Goal: Task Accomplishment & Management: Manage account settings

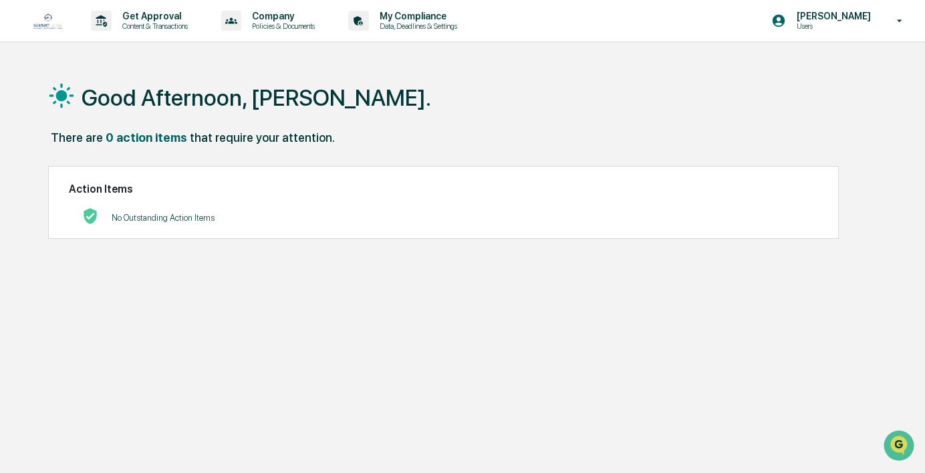
click at [818, 88] on div "Good Afternoon, [PERSON_NAME]." at bounding box center [464, 97] width 833 height 67
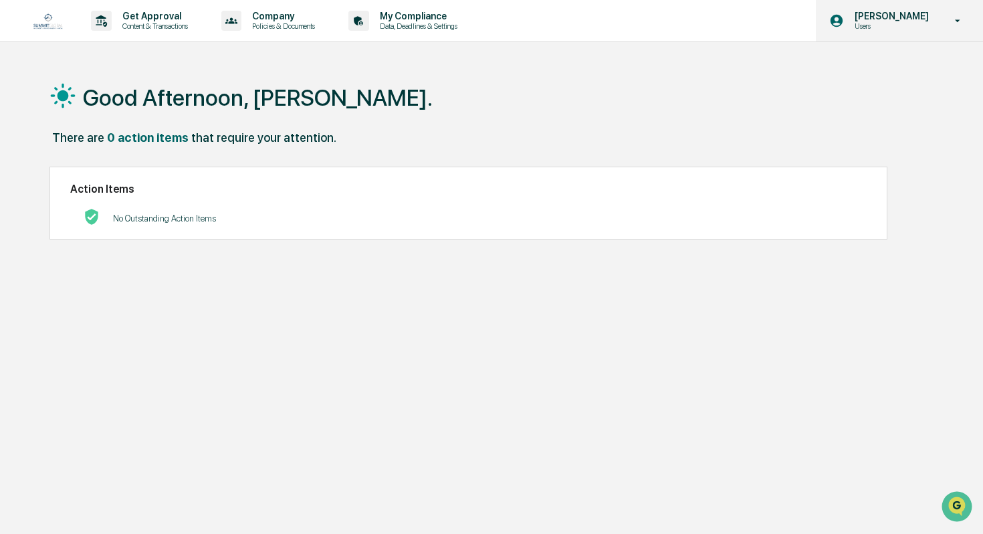
click at [925, 18] on icon at bounding box center [957, 21] width 23 height 13
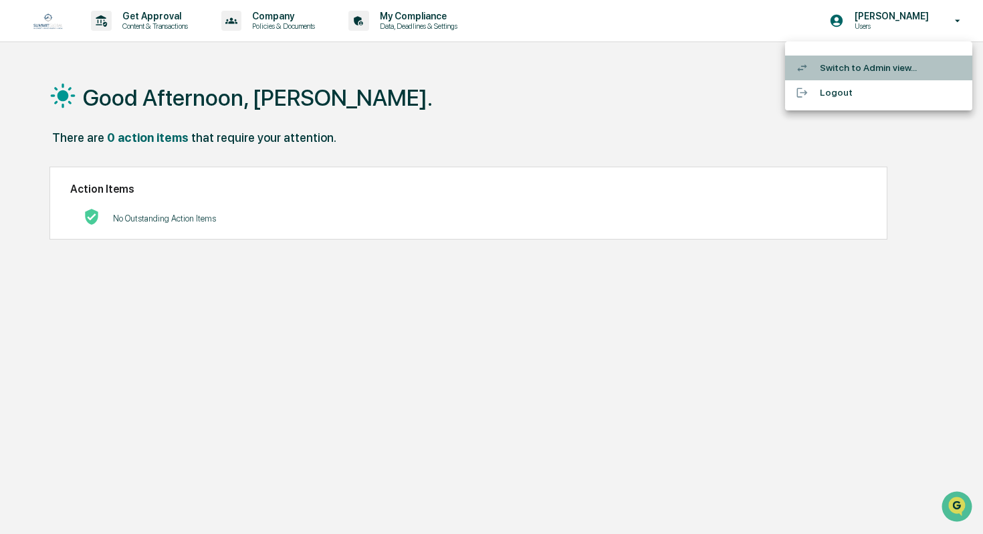
click at [876, 66] on li "Switch to Admin view..." at bounding box center [878, 68] width 187 height 25
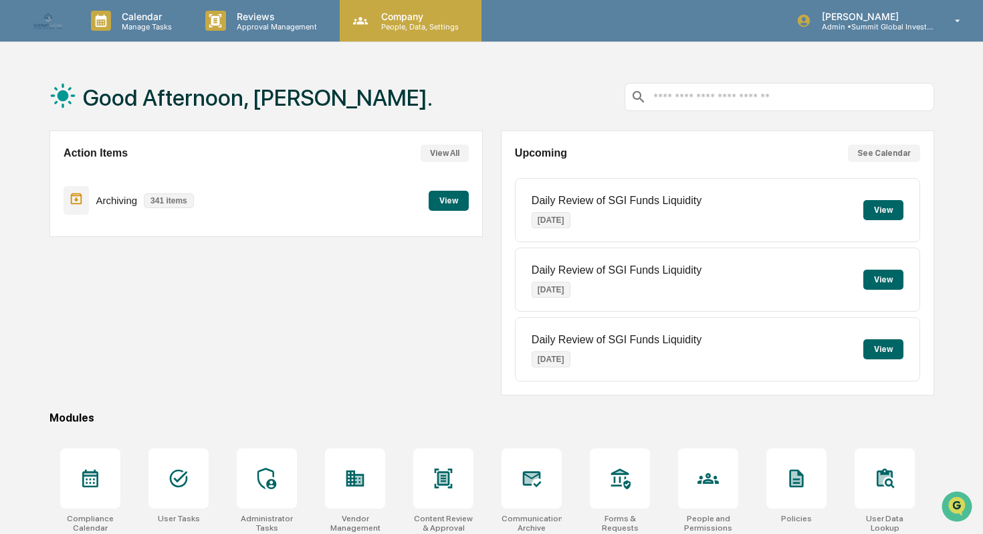
click at [411, 28] on p "People, Data, Settings" at bounding box center [417, 26] width 95 height 9
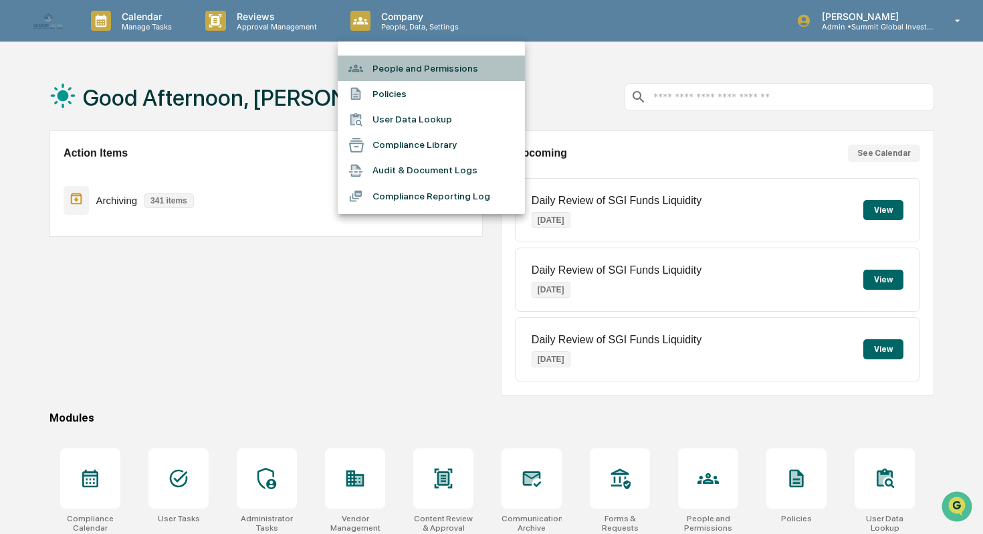
click at [400, 70] on li "People and Permissions" at bounding box center [431, 68] width 187 height 25
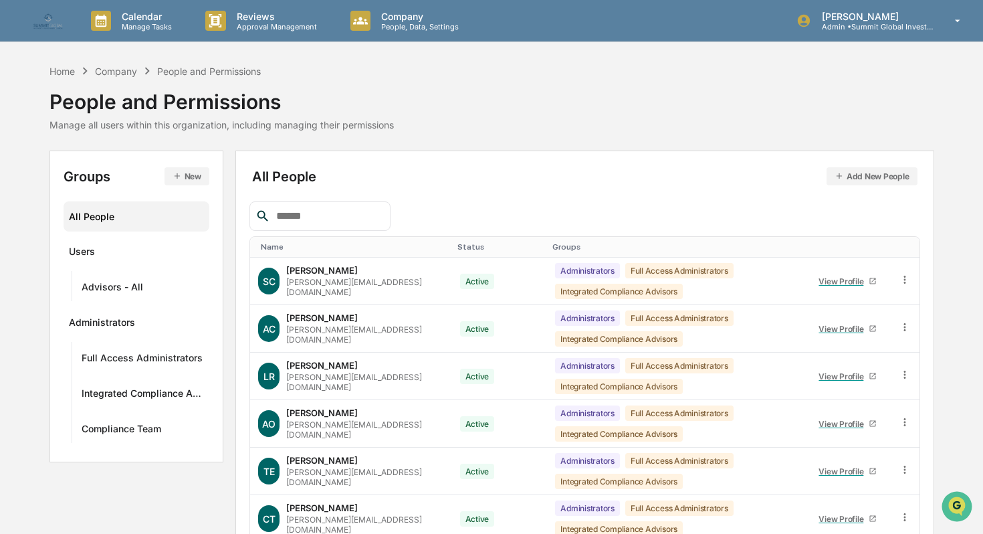
click at [339, 215] on input "text" at bounding box center [328, 215] width 114 height 17
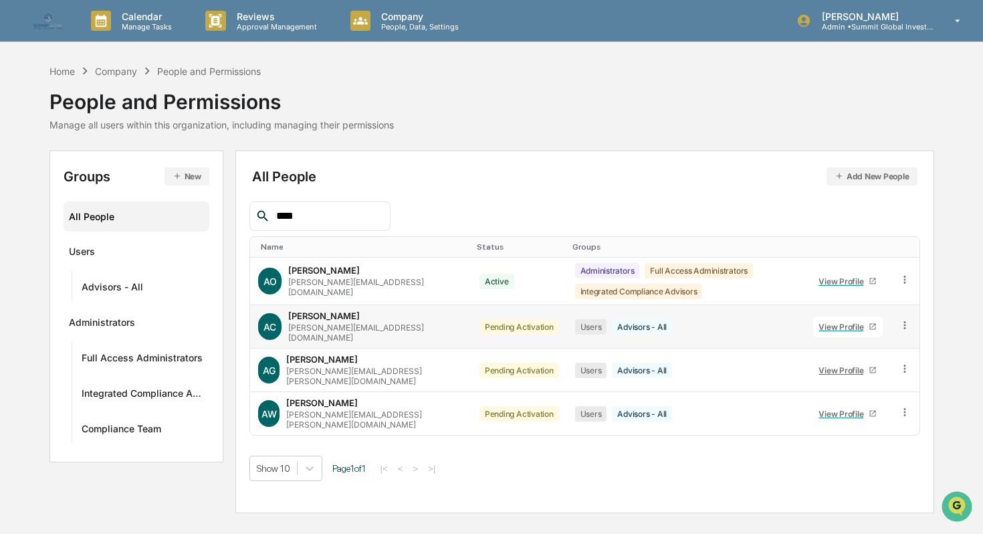
type input "****"
click at [842, 324] on div "View Profile" at bounding box center [843, 327] width 50 height 10
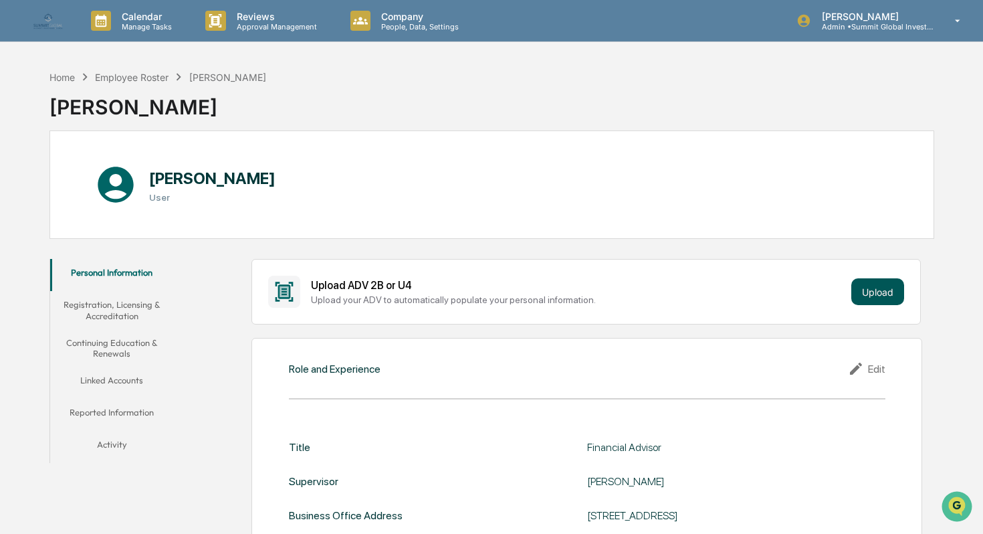
click at [887, 294] on button "Upload" at bounding box center [877, 291] width 53 height 27
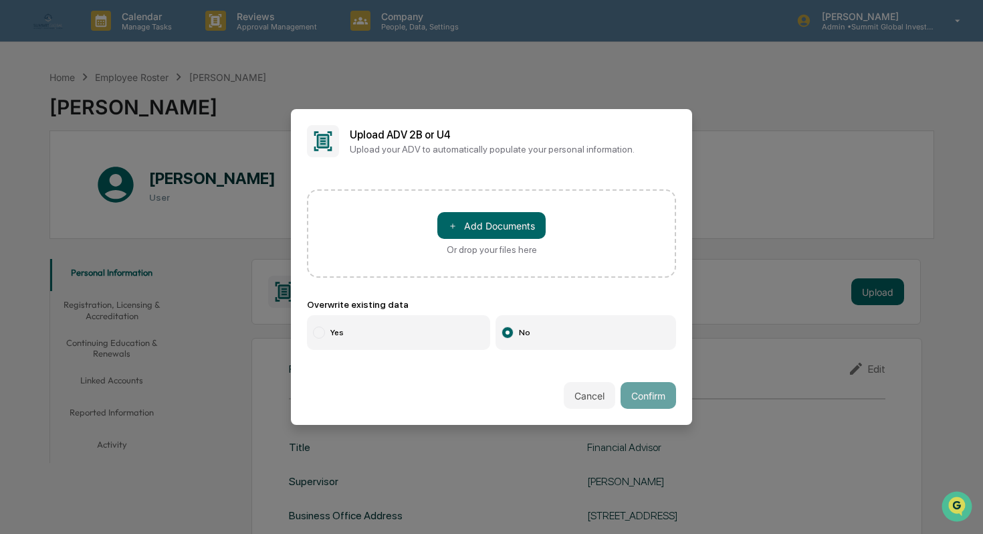
click at [323, 333] on div at bounding box center [319, 332] width 12 height 12
